Goal: Transaction & Acquisition: Purchase product/service

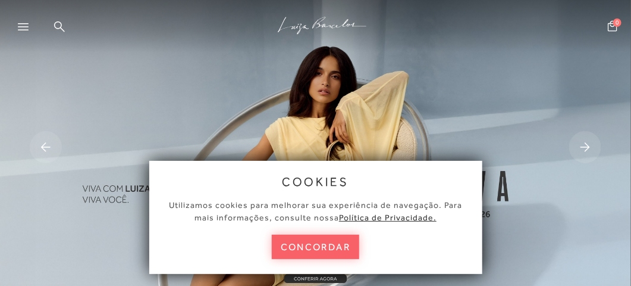
click at [303, 252] on button "concordar" at bounding box center [316, 246] width 88 height 24
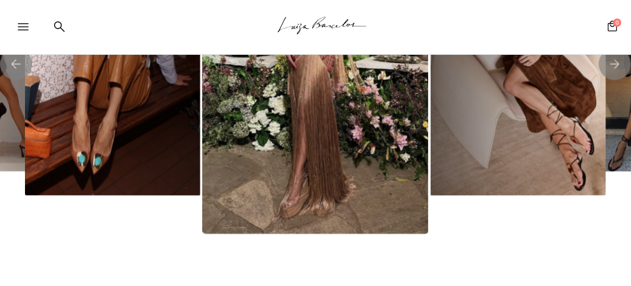
scroll to position [2201, 0]
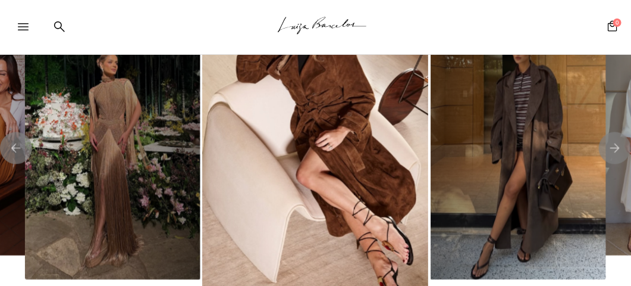
click at [143, 123] on img "3 / 8" at bounding box center [112, 148] width 175 height 263
click at [121, 154] on img "3 / 8" at bounding box center [112, 148] width 175 height 263
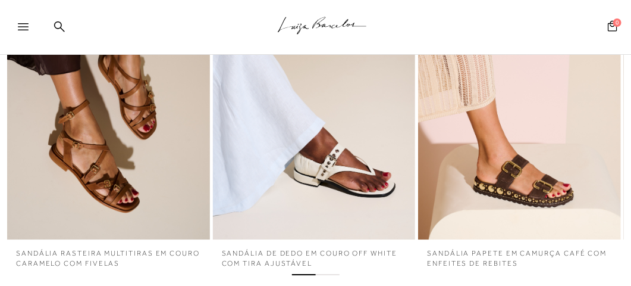
scroll to position [2855, 0]
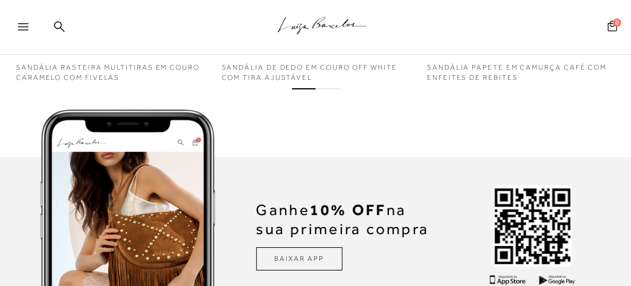
click at [20, 23] on icon at bounding box center [23, 26] width 11 height 7
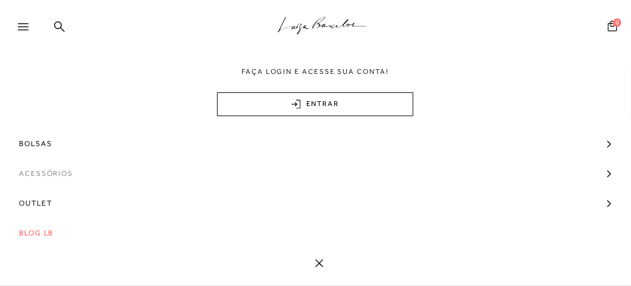
scroll to position [3153, 0]
click at [37, 136] on span "Bolsas" at bounding box center [35, 143] width 33 height 30
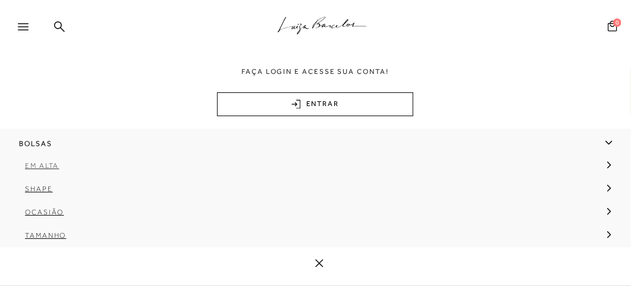
click at [35, 159] on link "Em Alta" at bounding box center [311, 169] width 623 height 23
click at [37, 165] on span "Em Alta" at bounding box center [42, 165] width 34 height 8
click at [26, 137] on span "Bolsas" at bounding box center [35, 143] width 33 height 30
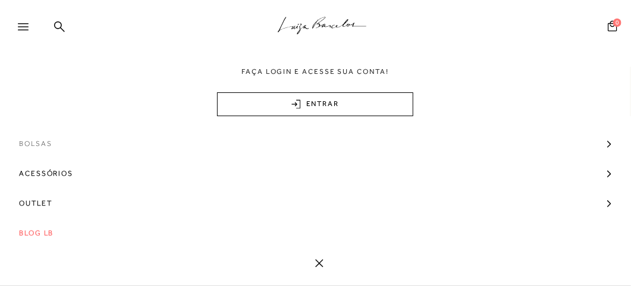
click at [26, 137] on span "Bolsas" at bounding box center [35, 143] width 33 height 30
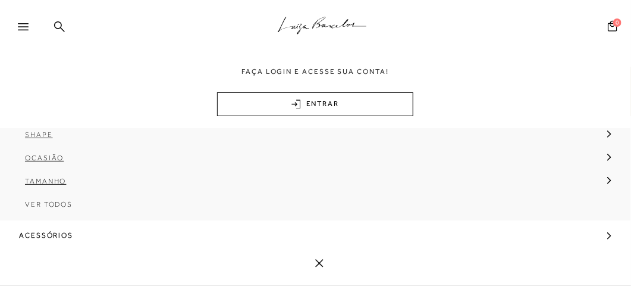
scroll to position [265, 0]
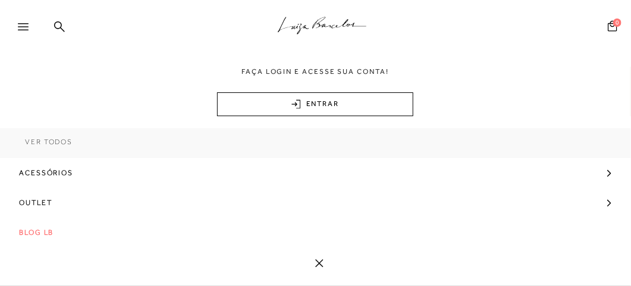
click at [67, 139] on span "Ver Todos" at bounding box center [49, 141] width 48 height 8
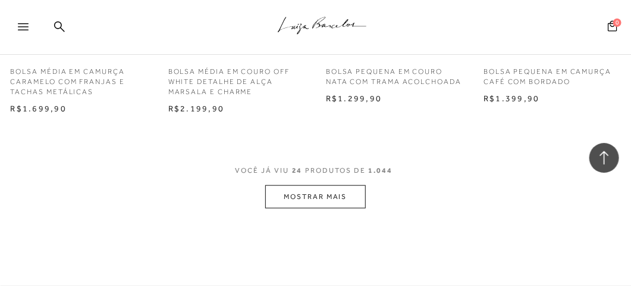
scroll to position [1844, 0]
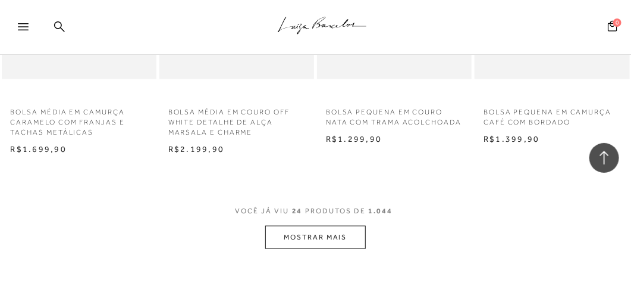
click at [317, 246] on button "MOSTRAR MAIS" at bounding box center [315, 236] width 100 height 23
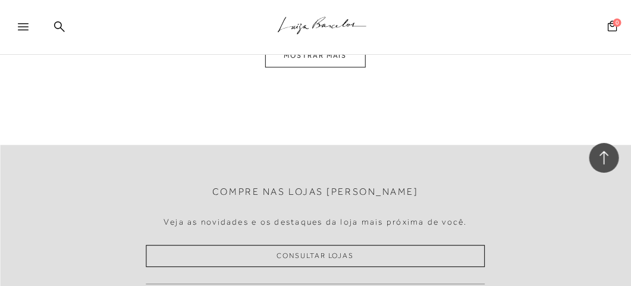
scroll to position [3926, 0]
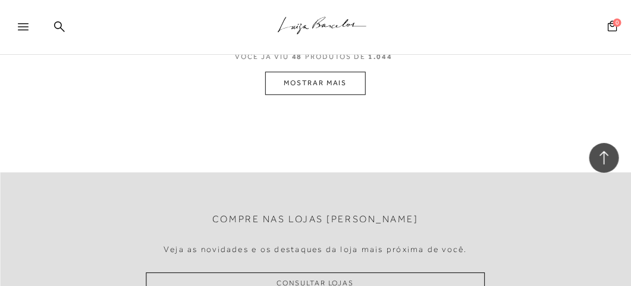
click at [311, 87] on button "MOSTRAR MAIS" at bounding box center [315, 82] width 100 height 23
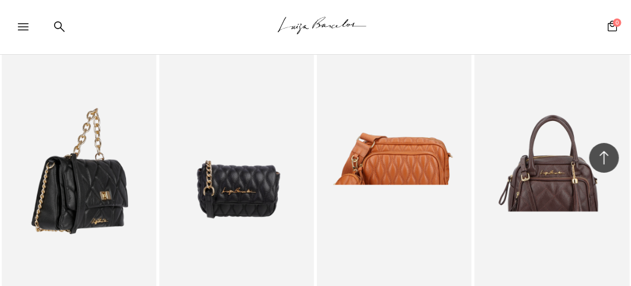
scroll to position [5770, 0]
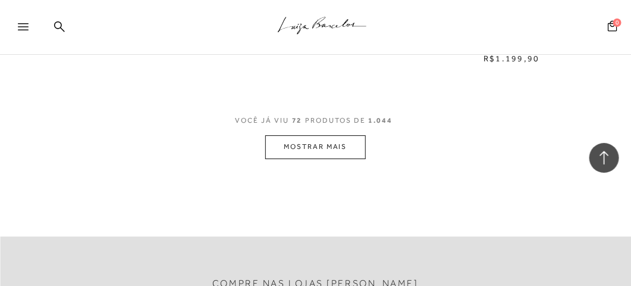
click at [327, 142] on button "MOSTRAR MAIS" at bounding box center [315, 146] width 100 height 23
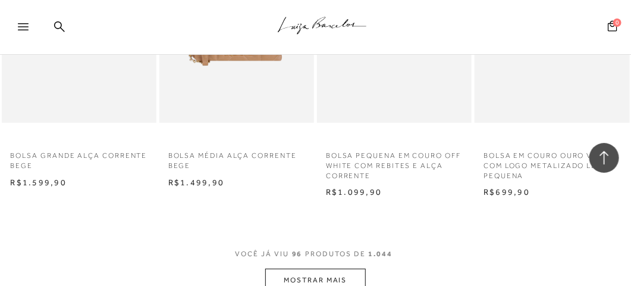
scroll to position [7733, 0]
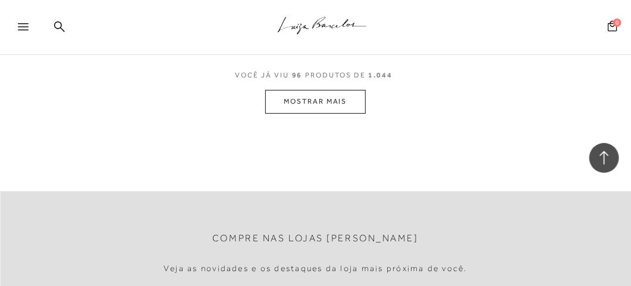
click at [326, 96] on button "MOSTRAR MAIS" at bounding box center [315, 101] width 100 height 23
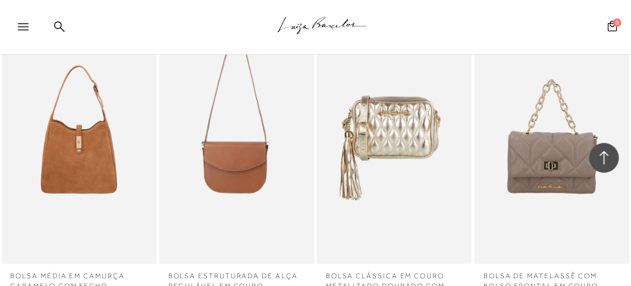
click at [320, 103] on div "BOLSA CLÁSSICA EM COURO METALIZADO DOURADO COM ALÇA REGULÁVEL PEQUENA" at bounding box center [394, 148] width 155 height 232
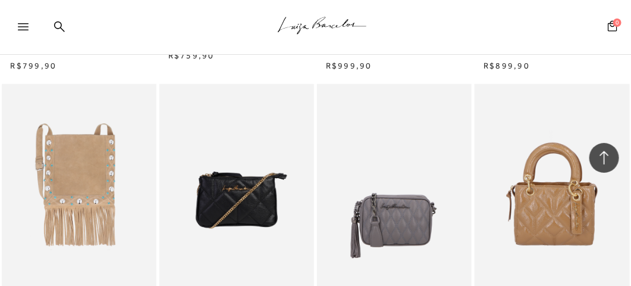
scroll to position [9280, 0]
click at [29, 29] on div at bounding box center [28, 30] width 21 height 18
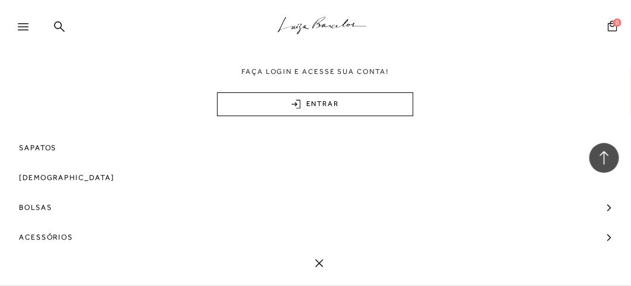
scroll to position [148, 0]
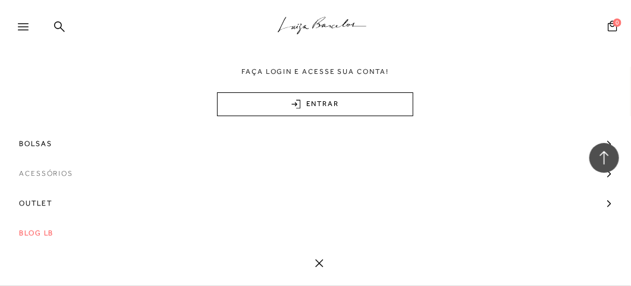
click at [40, 173] on span "Acessórios" at bounding box center [46, 173] width 54 height 30
click at [45, 167] on span "Ver Todos" at bounding box center [49, 171] width 48 height 8
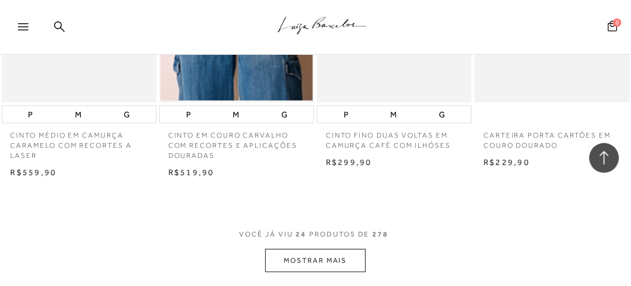
scroll to position [1844, 0]
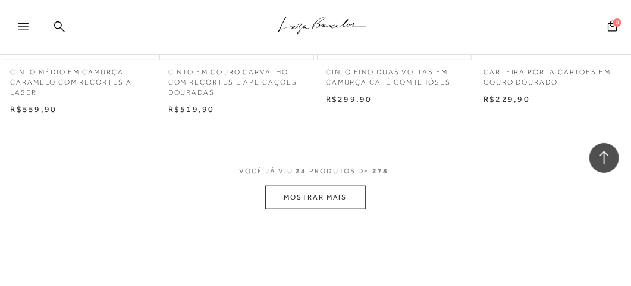
click at [285, 187] on button "MOSTRAR MAIS" at bounding box center [315, 197] width 100 height 23
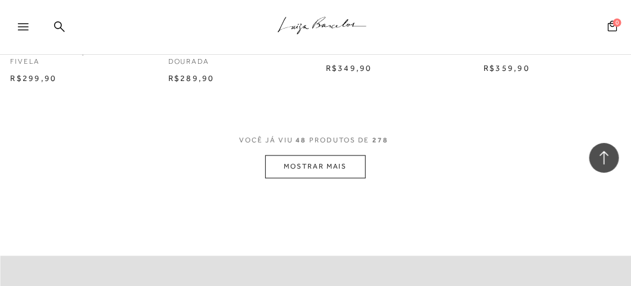
scroll to position [3867, 0]
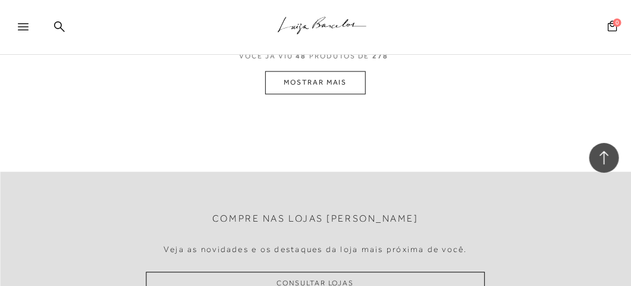
click at [300, 80] on button "MOSTRAR MAIS" at bounding box center [315, 82] width 100 height 23
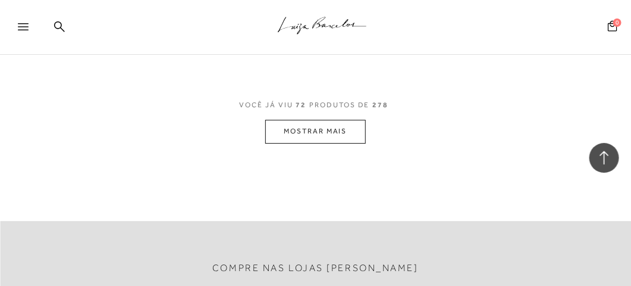
scroll to position [5705, 0]
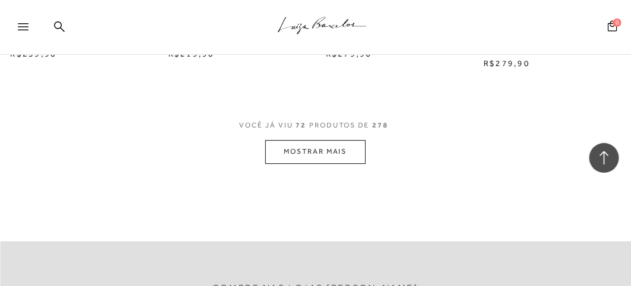
click at [299, 140] on button "MOSTRAR MAIS" at bounding box center [315, 151] width 100 height 23
